Goal: Communication & Community: Answer question/provide support

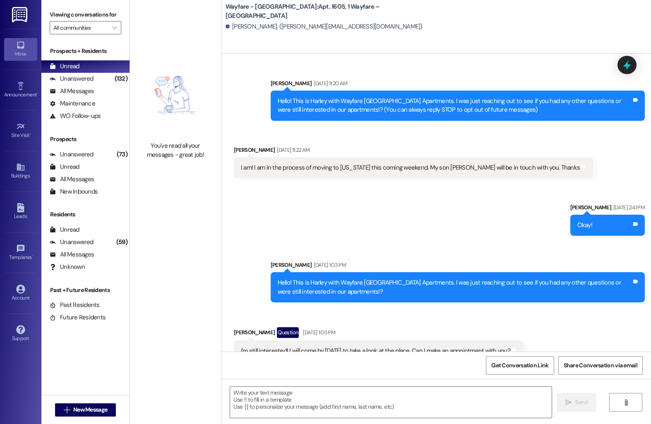
scroll to position [6588, 0]
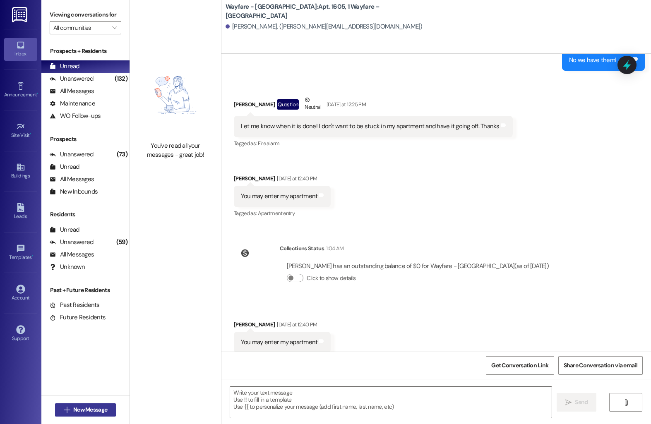
click at [86, 412] on span "New Message" at bounding box center [90, 409] width 34 height 9
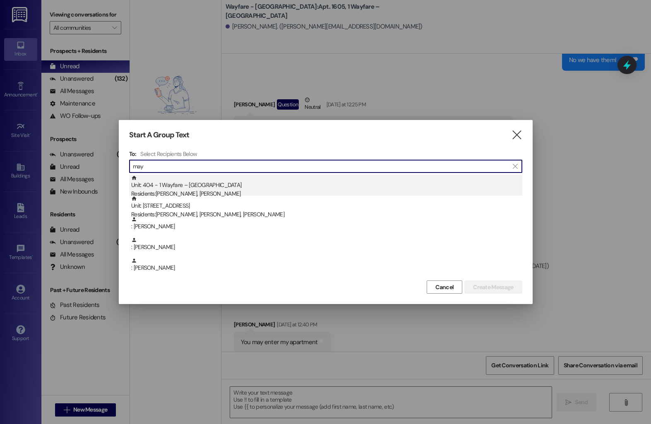
type input "may"
click at [226, 186] on div "Unit: 404 - 1 Wayfare – Cumberland Park Residents: Mayra Reeves, Amalia Cervant…" at bounding box center [326, 187] width 391 height 24
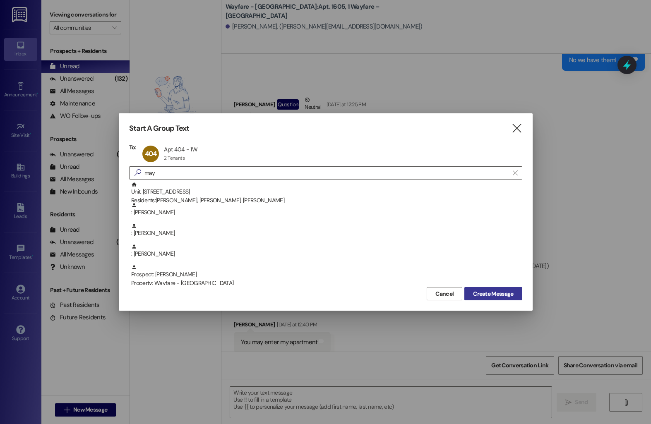
click at [484, 298] on button "Create Message" at bounding box center [492, 293] width 57 height 13
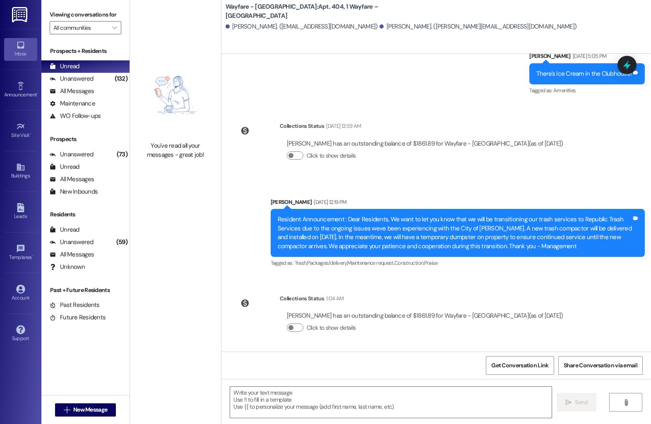
scroll to position [3283, 0]
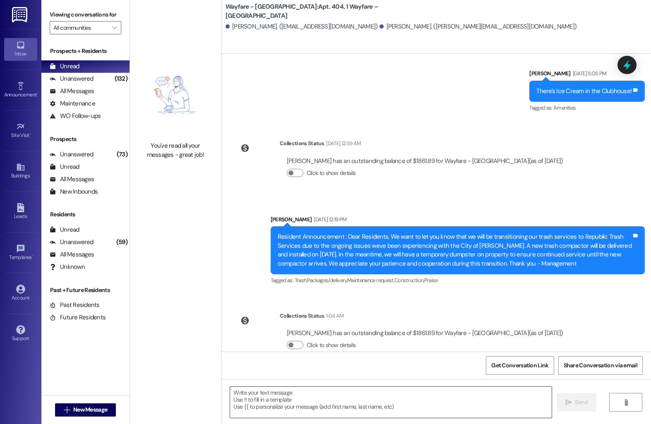
click at [322, 398] on textarea at bounding box center [390, 402] width 321 height 31
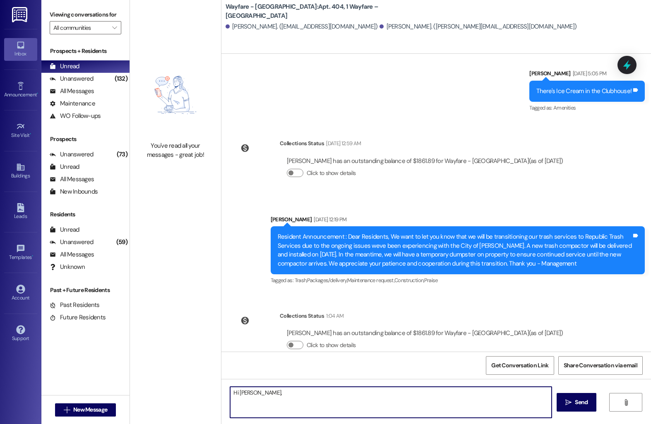
type textarea "Hi Mayra,"
type textarea "I"
paste textarea "Hi [Resident’s Name], I wanted to check in regarding your rent payment for this…"
drag, startPoint x: 276, startPoint y: 393, endPoint x: 235, endPoint y: 393, distance: 41.4
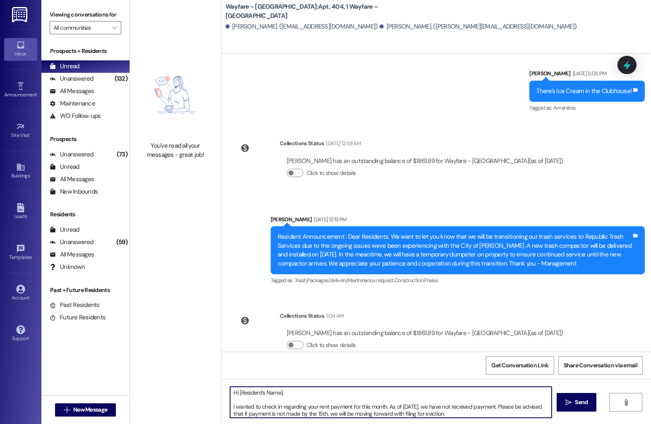
click at [235, 393] on textarea "Hi [Resident’s Name], I wanted to check in regarding your rent payment for this…" at bounding box center [390, 402] width 321 height 31
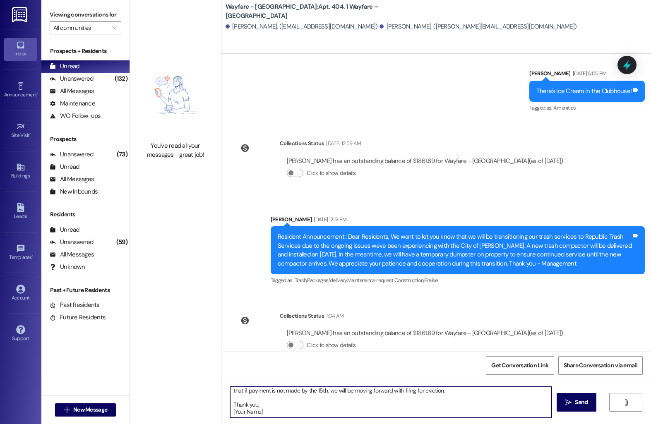
drag, startPoint x: 260, startPoint y: 413, endPoint x: 223, endPoint y: 413, distance: 37.2
click at [225, 413] on div "Hi Mayra, I wanted to check in regarding your rent payment for this month. As o…" at bounding box center [386, 402] width 322 height 32
type textarea "Hi Mayra, I wanted to check in regarding your rent payment for this month. As o…"
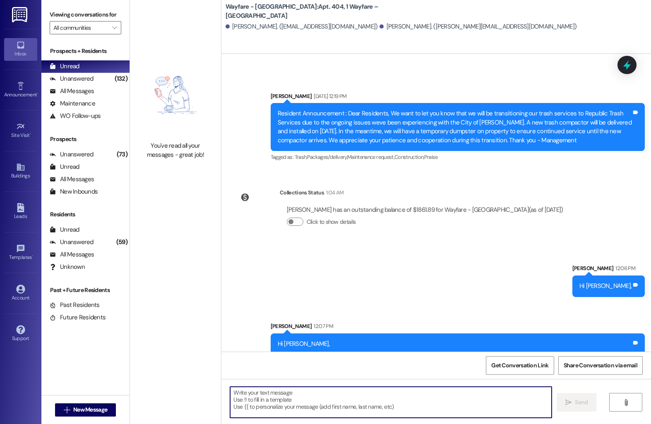
scroll to position [3452, 0]
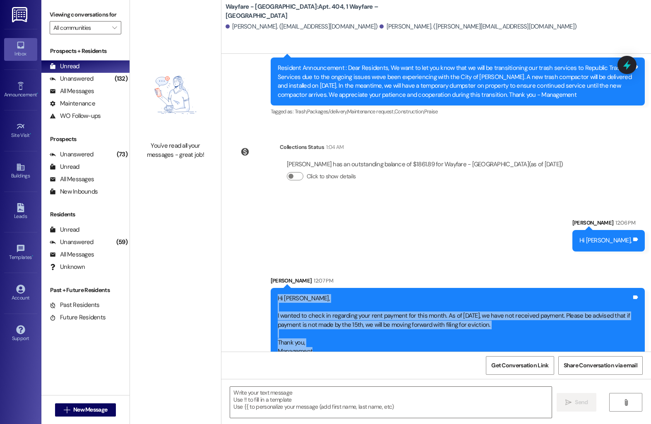
drag, startPoint x: 270, startPoint y: 280, endPoint x: 316, endPoint y: 337, distance: 73.0
click at [316, 337] on div "Hi Mayra, I wanted to check in regarding your rent payment for this month. As o…" at bounding box center [457, 325] width 374 height 74
copy div "Hi Mayra, I wanted to check in regarding your rent payment for this month. As o…"
click at [98, 409] on span "New Message" at bounding box center [90, 409] width 34 height 9
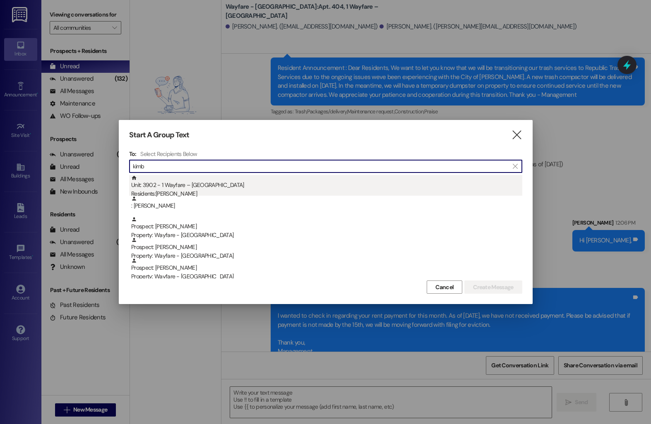
type input "kimb"
click at [224, 187] on div "Unit: 3902 - 1 Wayfare – Cumberland Park Residents: Kimberly Dickson" at bounding box center [326, 187] width 391 height 24
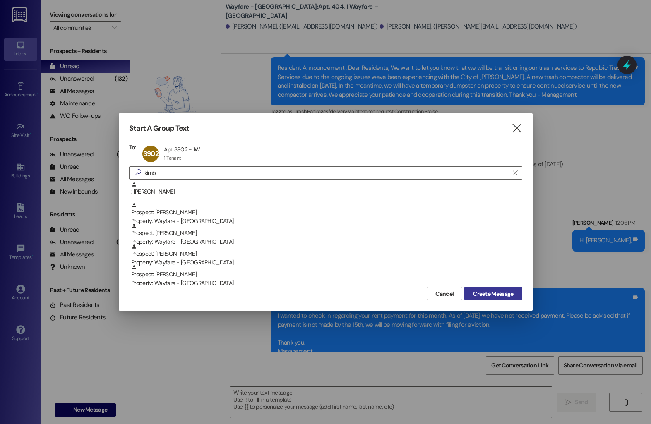
click at [474, 290] on span "Create Message" at bounding box center [493, 294] width 40 height 9
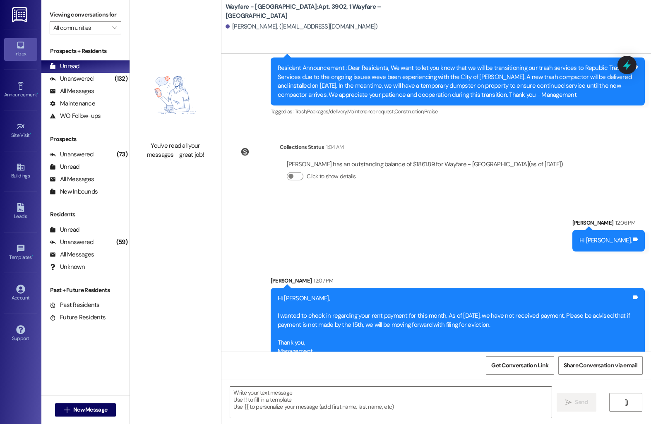
scroll to position [7583, 0]
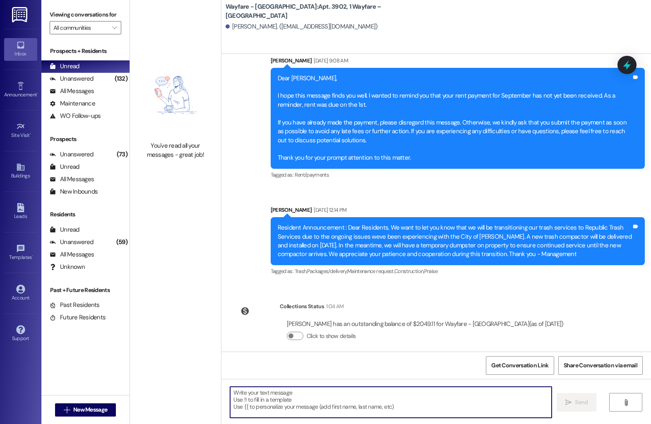
click at [271, 408] on textarea at bounding box center [390, 402] width 321 height 31
paste textarea "Hi [Resident’s Name], I wanted to check in regarding your rent payment for this…"
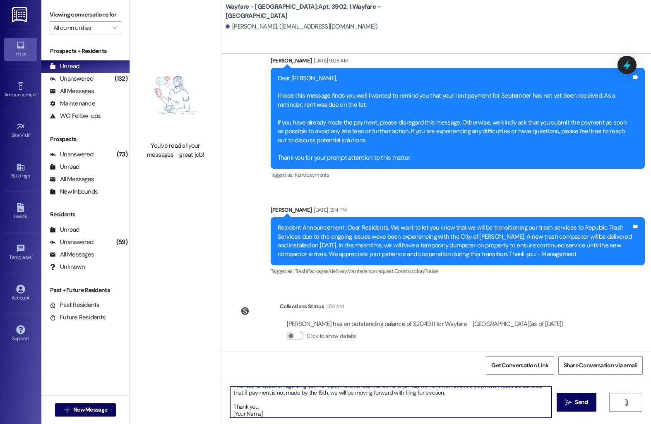
scroll to position [0, 0]
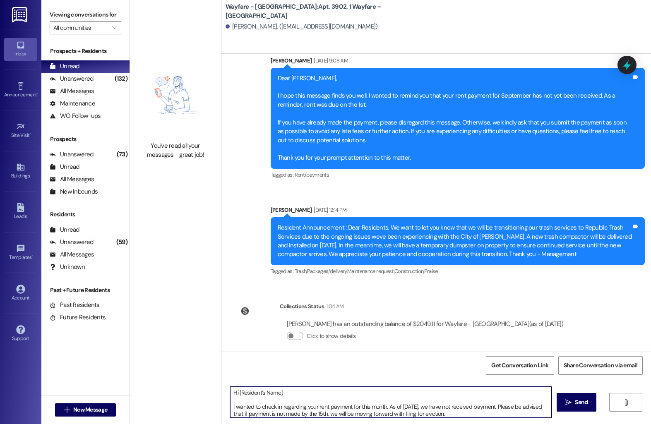
click at [276, 394] on textarea "Hi [Resident’s Name], I wanted to check in regarding your rent payment for this…" at bounding box center [390, 402] width 321 height 31
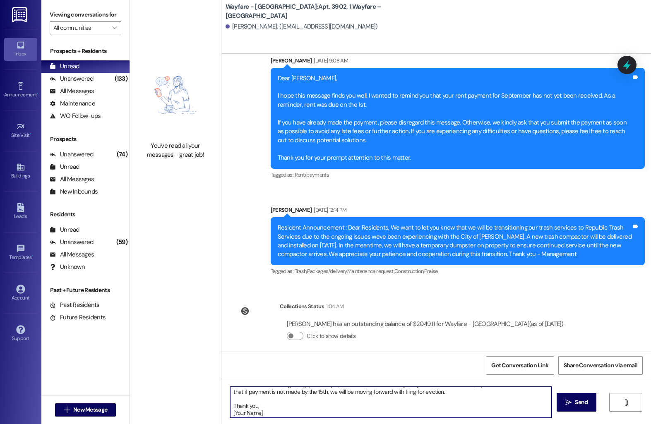
scroll to position [23, 0]
drag, startPoint x: 263, startPoint y: 412, endPoint x: 221, endPoint y: 412, distance: 42.2
click at [225, 412] on div "Hi Kimberly, I wanted to check in regarding your rent payment for this month. A…" at bounding box center [386, 402] width 322 height 32
type textarea "Hi Kimberly, I wanted to check in regarding your rent payment for this month. A…"
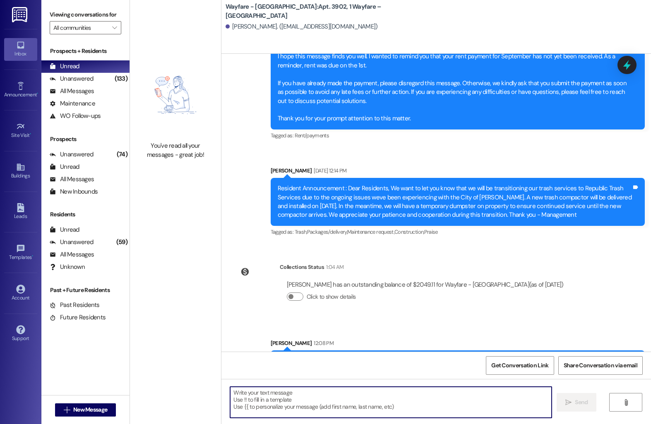
scroll to position [7694, 0]
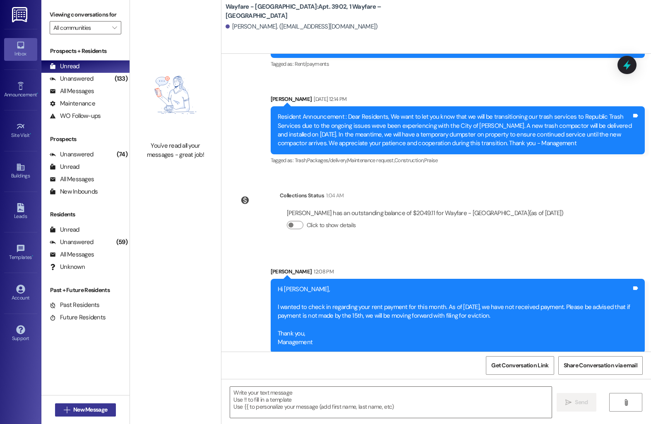
click at [80, 414] on span "New Message" at bounding box center [90, 409] width 34 height 9
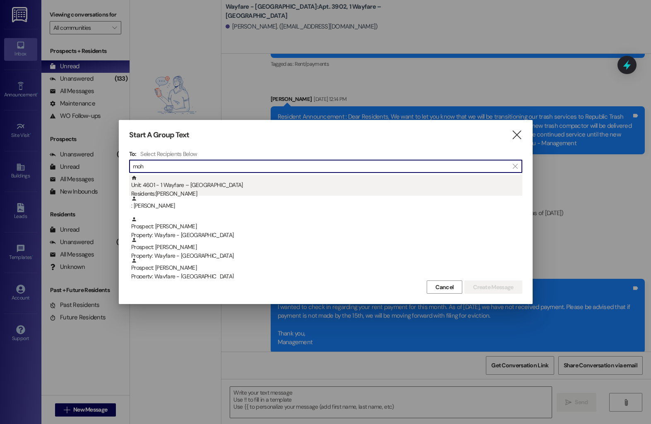
type input "moh"
click at [212, 189] on div "Unit: 4601 - 1 Wayfare – Cumberland Park Residents: Mohammad Beliah" at bounding box center [326, 187] width 391 height 24
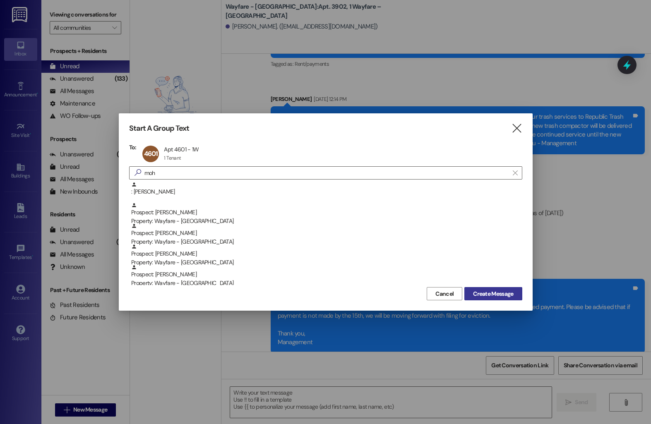
click at [483, 292] on span "Create Message" at bounding box center [493, 294] width 40 height 9
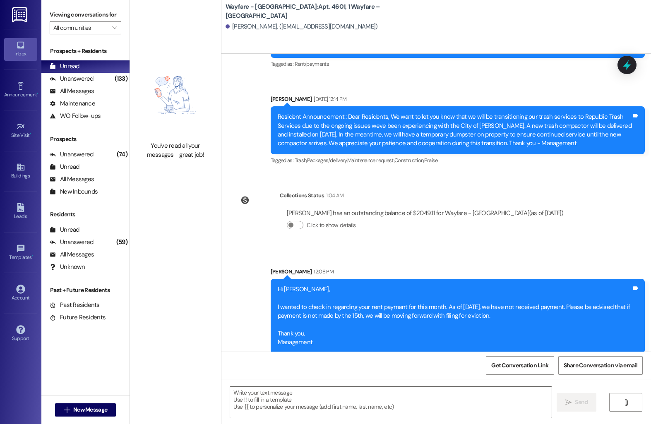
scroll to position [6986, 0]
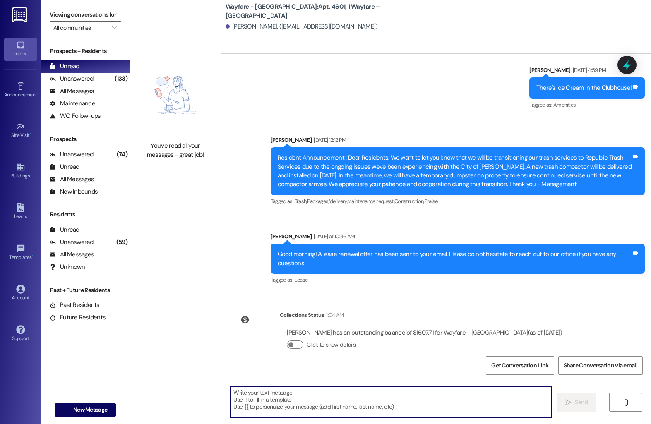
click at [251, 403] on textarea at bounding box center [390, 402] width 321 height 31
paste textarea "Hi [Resident’s Name], I wanted to check in regarding your rent payment for this…"
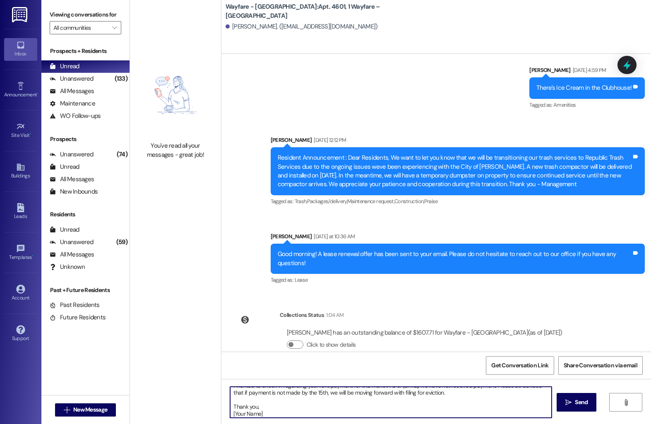
scroll to position [0, 0]
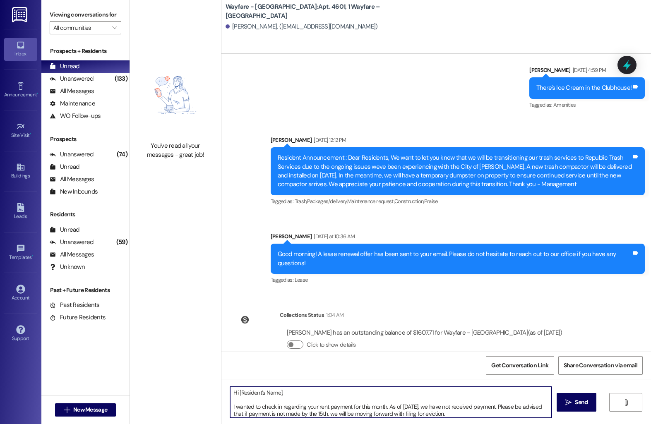
click at [276, 395] on textarea "Hi [Resident’s Name], I wanted to check in regarding your rent payment for this…" at bounding box center [390, 402] width 321 height 31
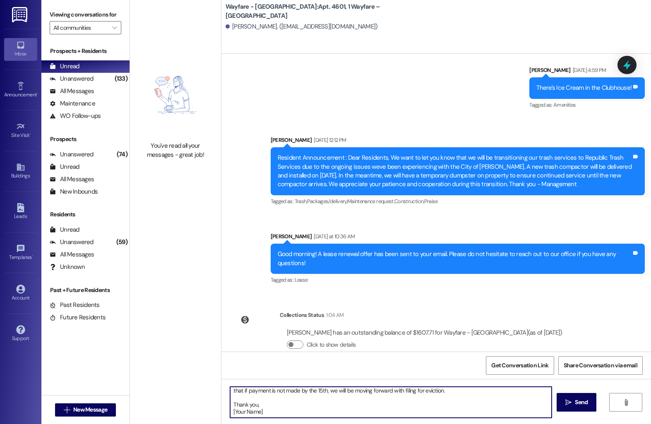
drag, startPoint x: 266, startPoint y: 413, endPoint x: 220, endPoint y: 413, distance: 45.9
click at [221, 413] on div "Hi Mohammad, I wanted to check in regarding your rent payment for this month. A…" at bounding box center [435, 410] width 429 height 62
type textarea "Hi Mohammad, I wanted to check in regarding your rent payment for this month. A…"
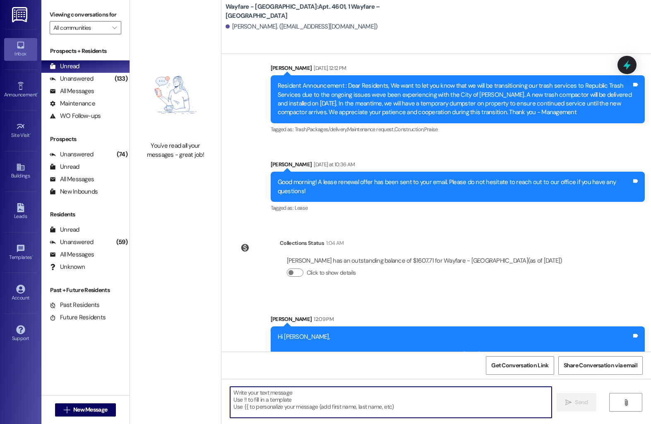
scroll to position [7097, 0]
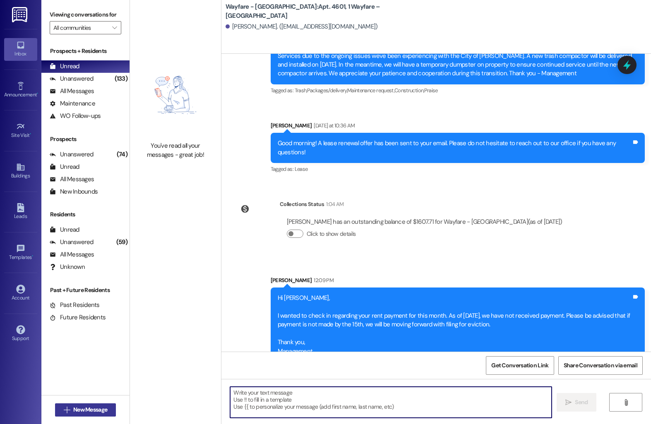
click at [90, 407] on span "New Message" at bounding box center [90, 409] width 34 height 9
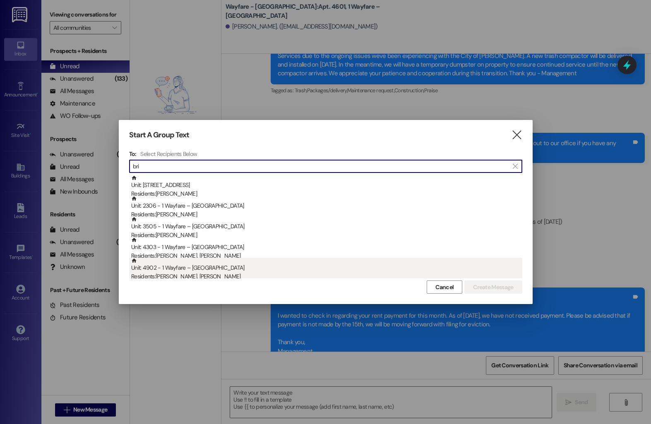
type input "bri"
click at [184, 270] on div "Unit: 4902 - 1 Wayfare – Cumberland Park Residents: Brittni Till, Joshlune Jack…" at bounding box center [326, 270] width 391 height 24
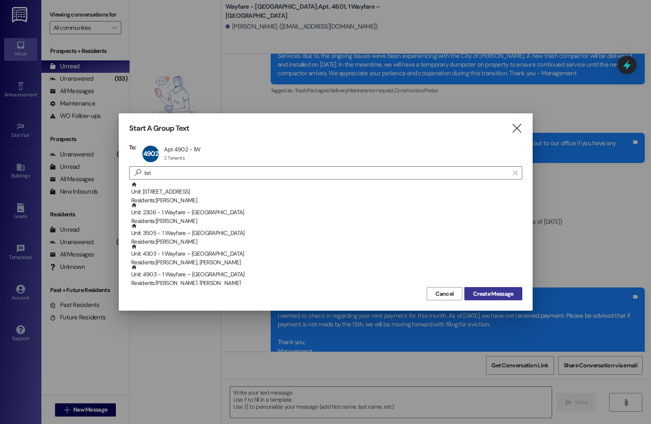
click at [467, 291] on button "Create Message" at bounding box center [492, 293] width 57 height 13
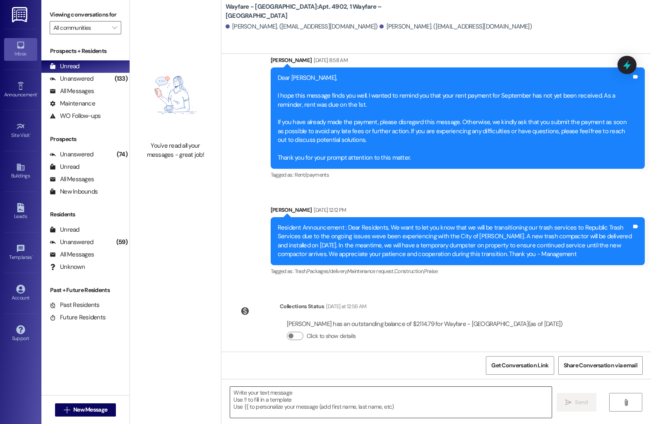
scroll to position [2427, 0]
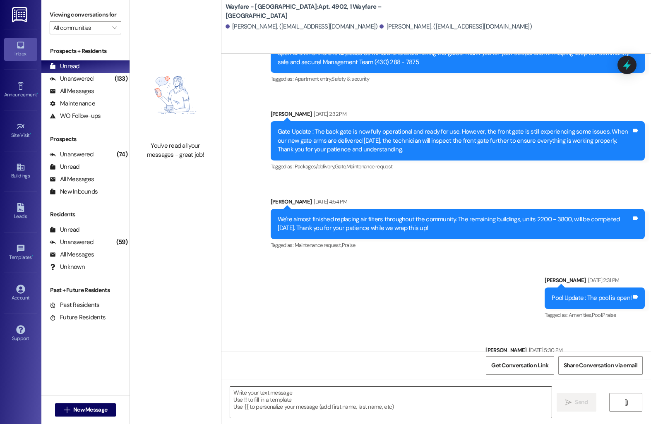
click at [265, 411] on textarea at bounding box center [390, 402] width 321 height 31
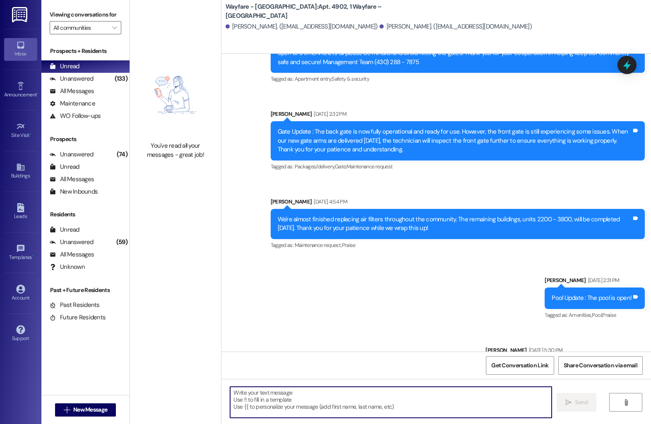
paste textarea "Hi [Resident’s Name], I wanted to check in regarding your rent payment for this…"
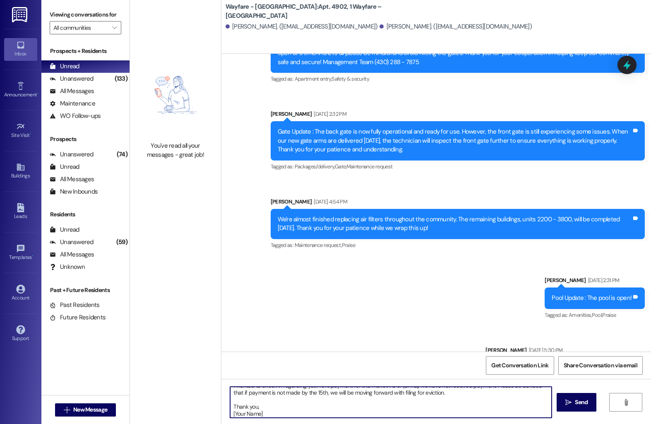
scroll to position [0, 0]
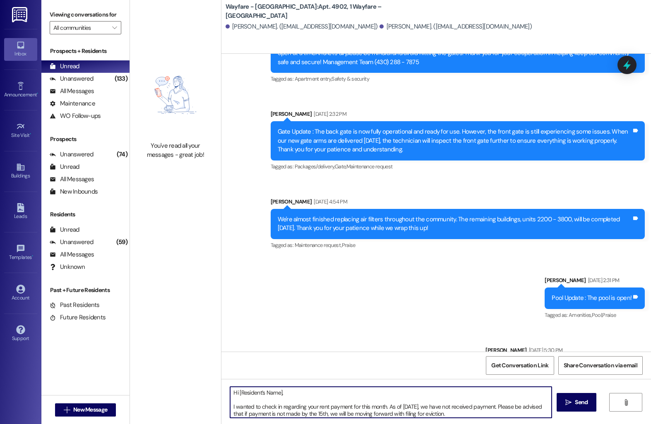
click at [276, 392] on textarea "Hi [Resident’s Name], I wanted to check in regarding your rent payment for this…" at bounding box center [390, 402] width 321 height 31
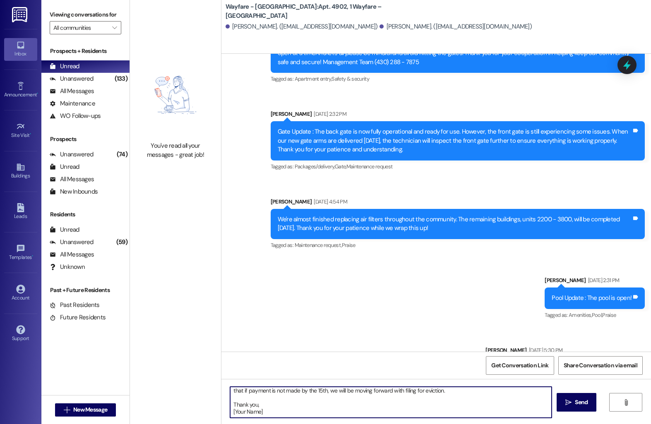
drag, startPoint x: 300, startPoint y: 412, endPoint x: 191, endPoint y: 412, distance: 109.2
click at [191, 412] on div "You've read all your messages - great job! Wayfare - Cumberland Park: Apt. 4902…" at bounding box center [390, 212] width 521 height 424
type textarea "Hi Joshlune, I wanted to check in regarding your rent payment for this month. A…"
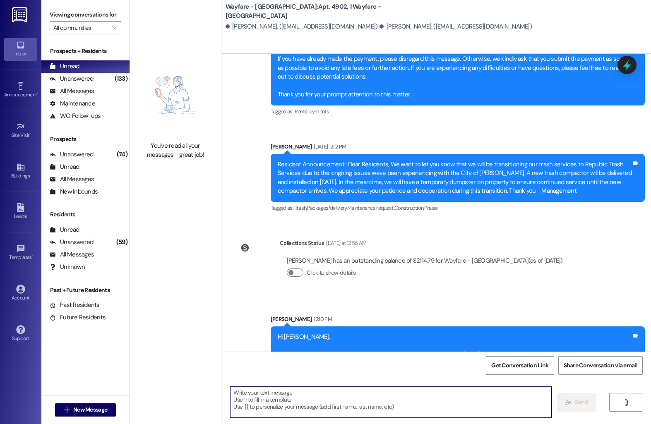
scroll to position [3218, 0]
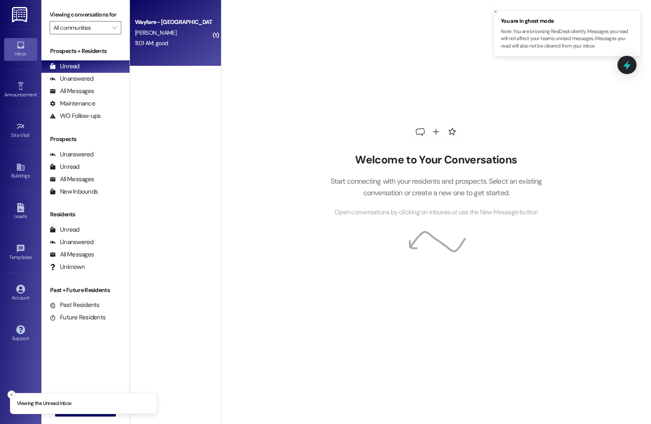
click at [162, 29] on div "[PERSON_NAME]" at bounding box center [173, 33] width 78 height 10
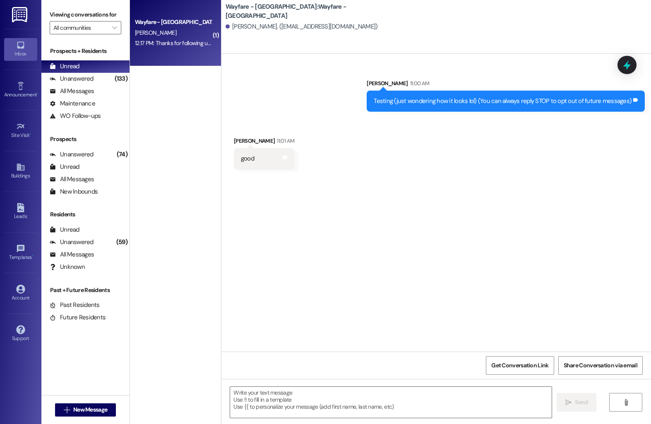
click at [160, 26] on div "Wayfare - [GEOGRAPHIC_DATA]" at bounding box center [173, 22] width 77 height 9
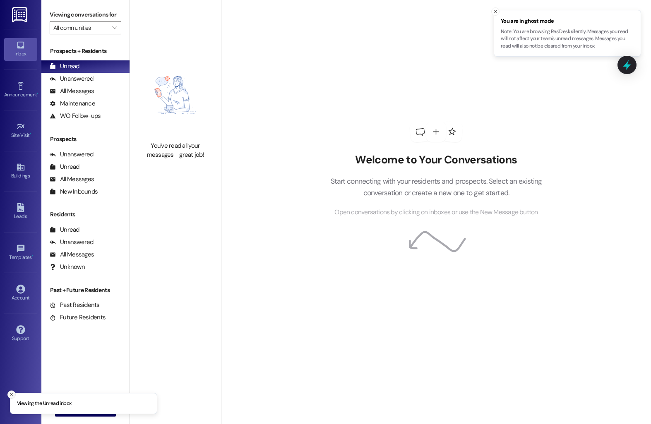
click at [12, 396] on icon "Close toast" at bounding box center [11, 394] width 5 height 5
click at [64, 410] on icon "" at bounding box center [67, 410] width 6 height 7
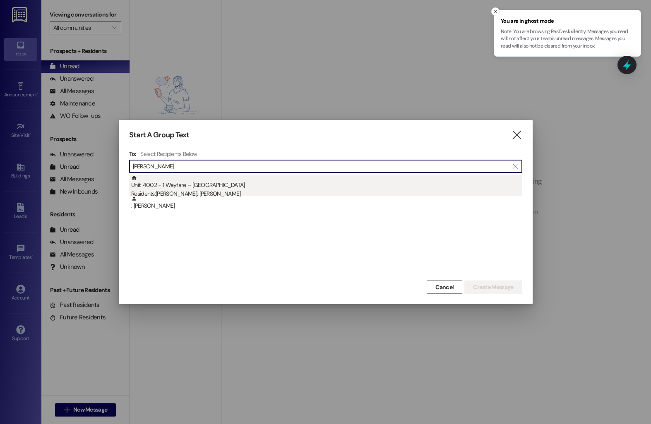
type input "adnaan"
click at [220, 189] on div "Residents: Adnaan Rafeek, Abedelrahman Taha" at bounding box center [326, 193] width 391 height 9
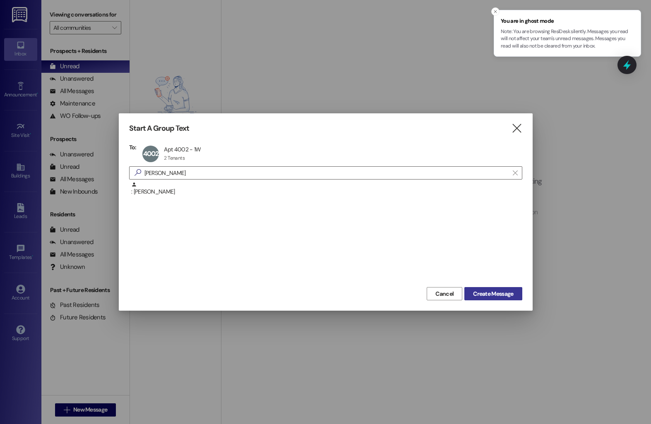
click at [476, 296] on span "Create Message" at bounding box center [493, 294] width 40 height 9
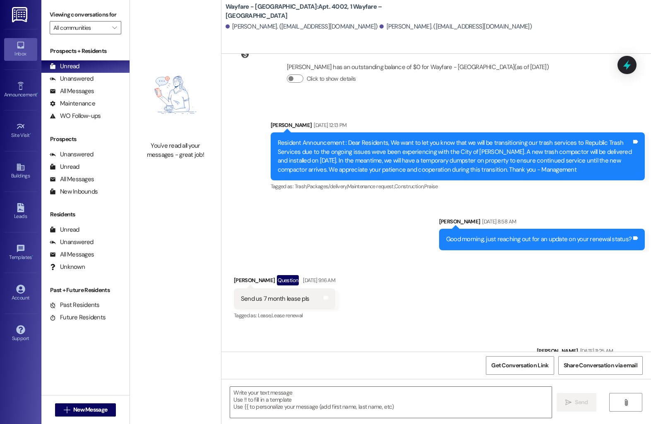
scroll to position [3647, 0]
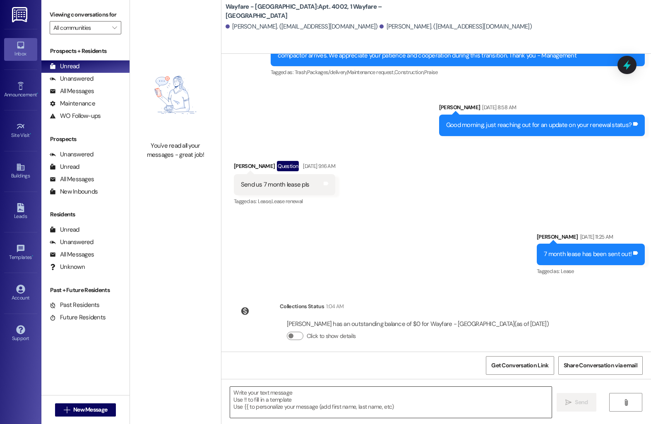
click at [277, 397] on textarea at bounding box center [390, 402] width 321 height 31
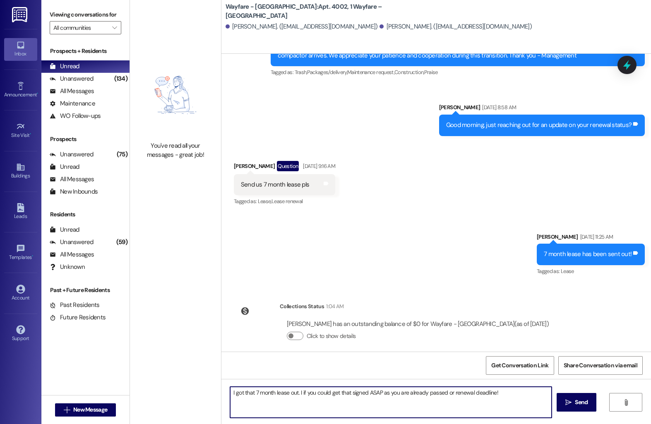
click at [299, 395] on textarea "I got that 7 month lease out. I if you could get that signed ASAP as you are al…" at bounding box center [390, 402] width 321 height 31
drag, startPoint x: 439, startPoint y: 394, endPoint x: 430, endPoint y: 395, distance: 9.5
click at [430, 395] on textarea "I got that 7 month lease out. If you could get that signed ASAP as you are alre…" at bounding box center [390, 402] width 321 height 31
click at [484, 394] on textarea "I got that 7 month lease out. If you could get that signed ASAP as you are alre…" at bounding box center [390, 402] width 321 height 31
type textarea "I got that 7 month lease out. If you could get that signed ASAP as you are alre…"
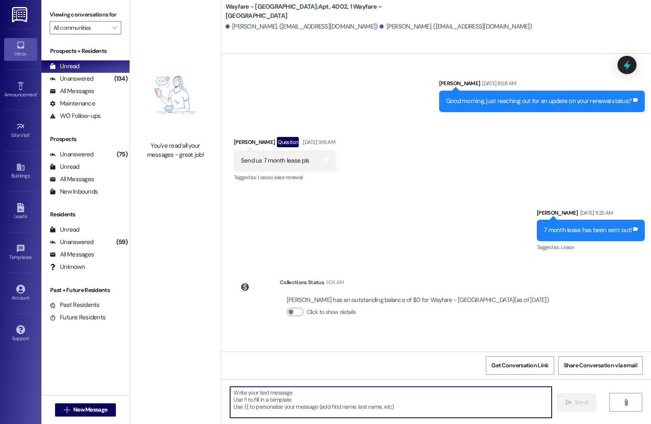
scroll to position [3704, 0]
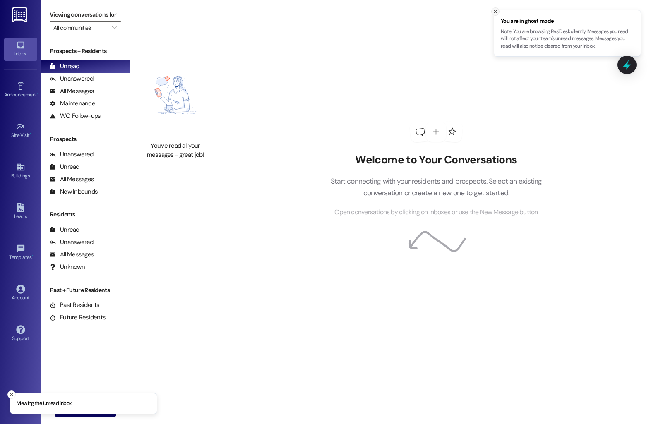
click at [496, 13] on icon "Close toast" at bounding box center [495, 11] width 5 height 5
click at [493, 12] on icon "Close toast" at bounding box center [495, 11] width 5 height 5
click at [495, 12] on line "Close toast" at bounding box center [495, 11] width 2 height 2
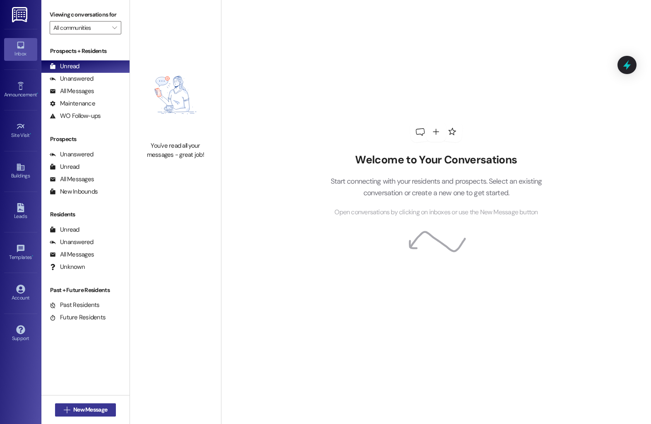
click at [77, 407] on span "New Message" at bounding box center [90, 409] width 34 height 9
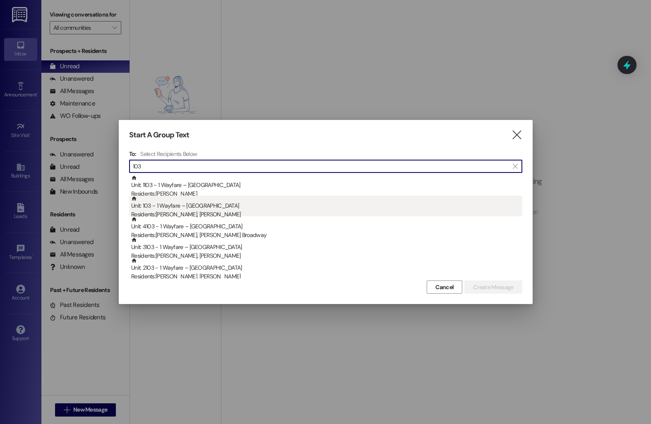
type input "103"
click at [237, 210] on div "Unit: 103 - 1 Wayfare – [GEOGRAPHIC_DATA] Residents: [PERSON_NAME], [PERSON_NAM…" at bounding box center [326, 208] width 391 height 24
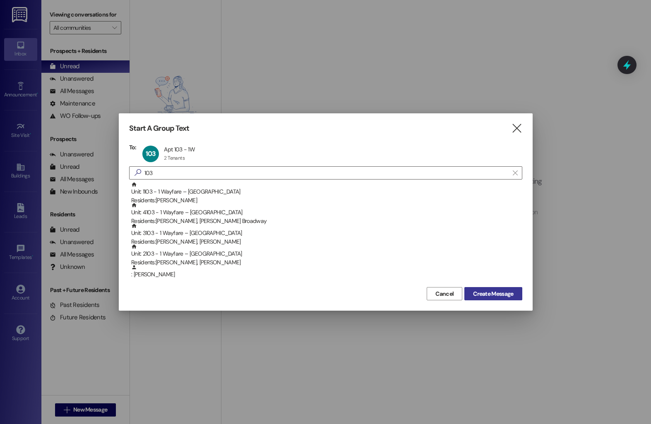
click at [477, 294] on span "Create Message" at bounding box center [493, 294] width 40 height 9
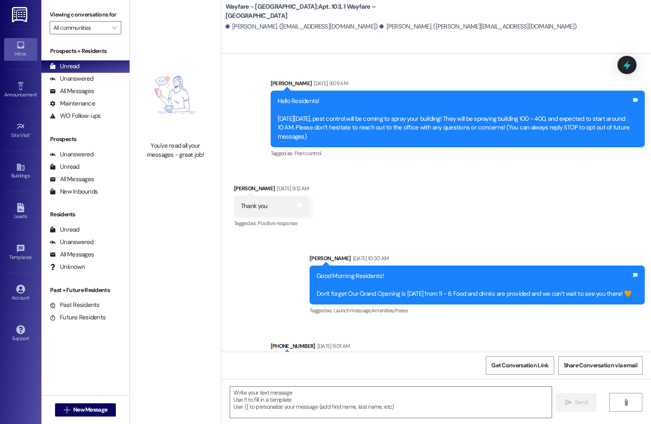
scroll to position [6741, 0]
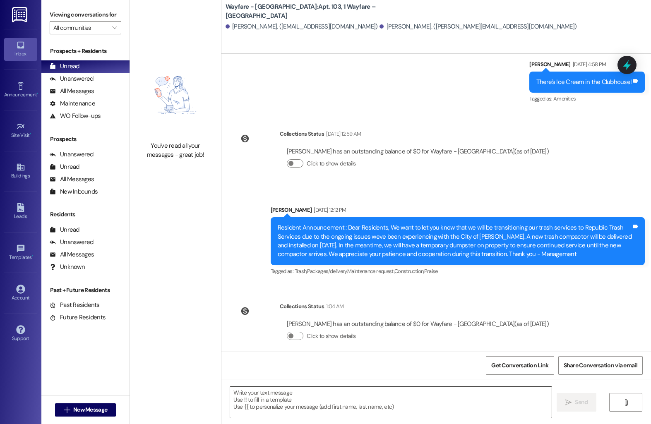
click at [269, 395] on textarea at bounding box center [390, 402] width 321 height 31
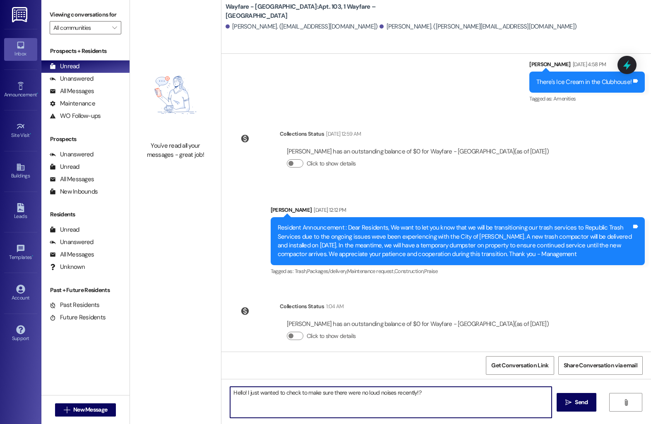
click at [425, 393] on textarea "Hello! I just wanted to check to make sure there were no loud noises recently!?" at bounding box center [390, 402] width 321 height 31
type textarea "Hello! I just wanted to check to make sure there were no loud noises recently!?"
click at [565, 400] on icon "" at bounding box center [568, 402] width 6 height 7
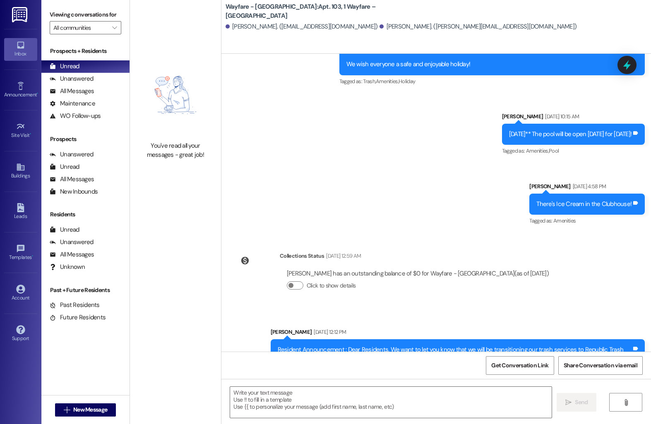
scroll to position [6799, 0]
